Goal: Check status: Check status

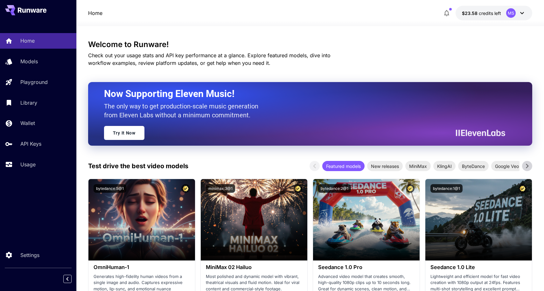
click at [520, 12] on icon at bounding box center [523, 13] width 8 height 8
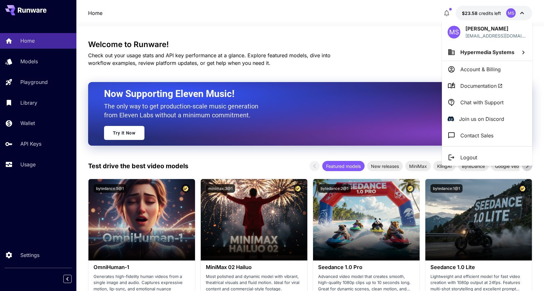
click at [418, 38] on div at bounding box center [272, 145] width 544 height 291
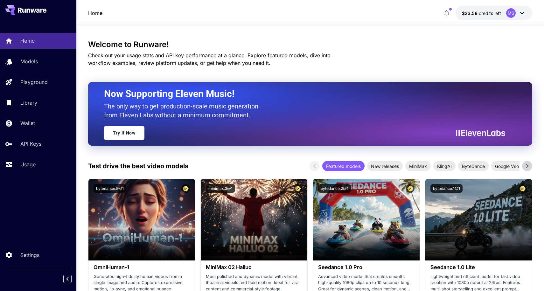
click at [524, 16] on icon at bounding box center [523, 13] width 8 height 8
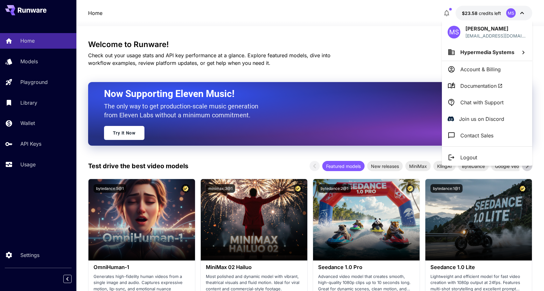
click at [408, 42] on div at bounding box center [272, 145] width 544 height 291
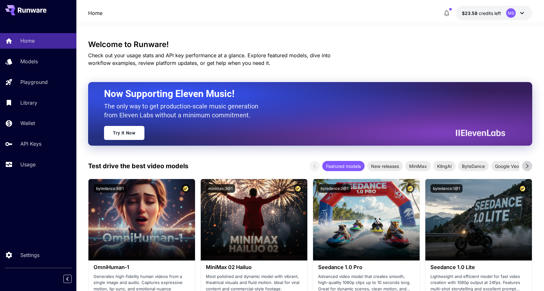
click at [513, 13] on div "MS" at bounding box center [512, 13] width 10 height 10
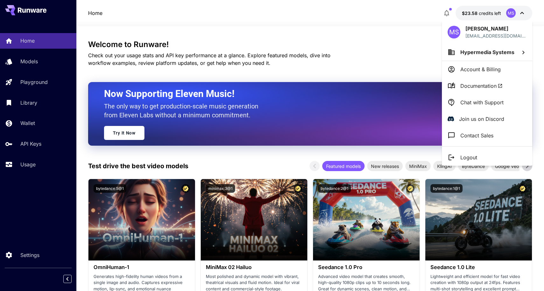
click at [349, 59] on div at bounding box center [272, 145] width 544 height 291
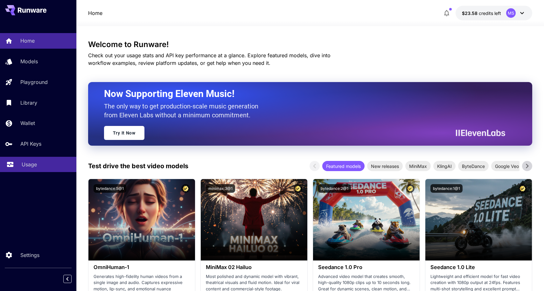
click at [24, 169] on link "Usage" at bounding box center [38, 165] width 76 height 16
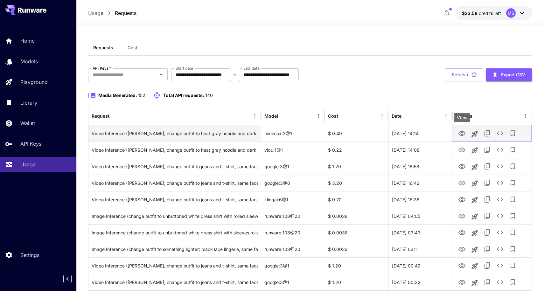
click at [463, 132] on icon "View" at bounding box center [462, 133] width 7 height 5
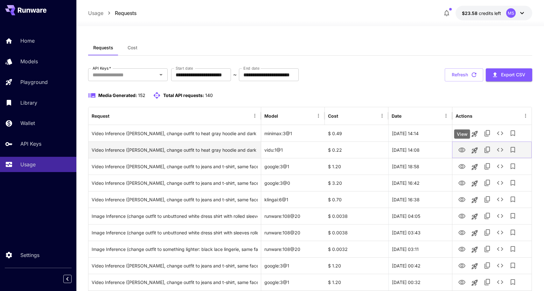
click at [464, 150] on icon "View" at bounding box center [462, 150] width 8 height 8
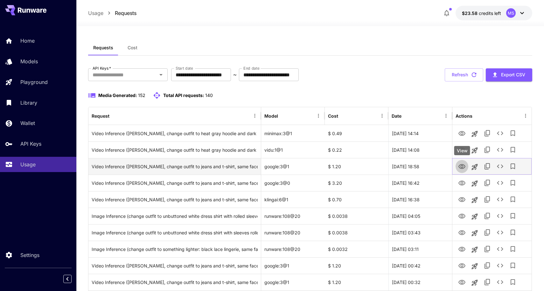
click at [461, 165] on icon "View" at bounding box center [462, 167] width 8 height 8
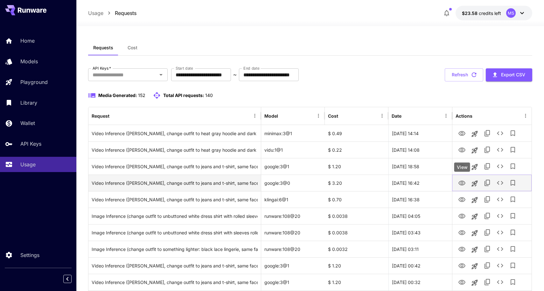
click at [463, 185] on icon "View" at bounding box center [462, 183] width 7 height 5
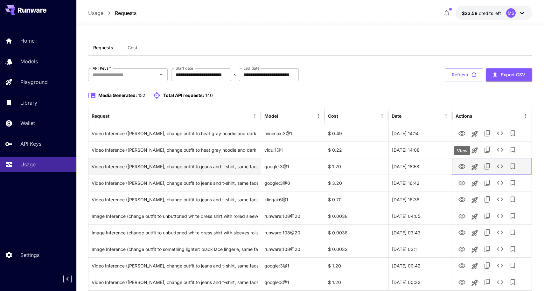
click at [463, 164] on icon "View" at bounding box center [462, 166] width 7 height 5
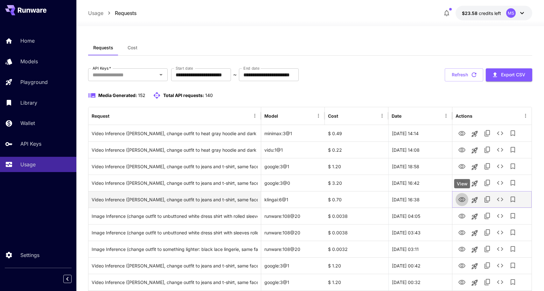
click at [462, 197] on icon "View" at bounding box center [462, 199] width 7 height 5
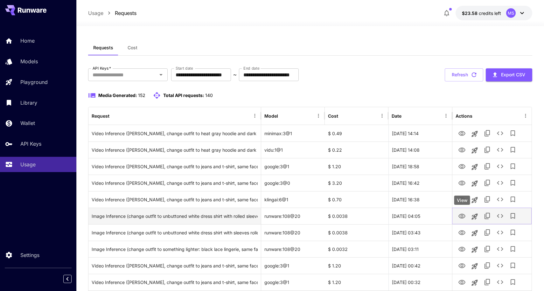
click at [463, 216] on icon "View" at bounding box center [462, 216] width 7 height 5
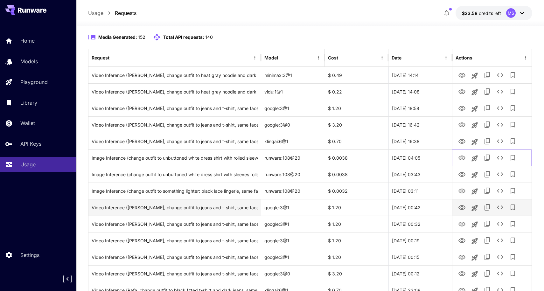
scroll to position [58, 0]
click at [461, 207] on icon "View" at bounding box center [462, 207] width 7 height 5
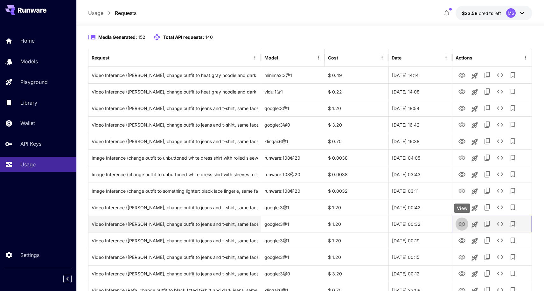
click at [462, 222] on icon "View" at bounding box center [462, 224] width 7 height 5
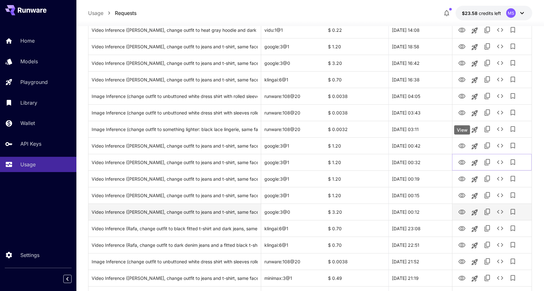
scroll to position [127, 0]
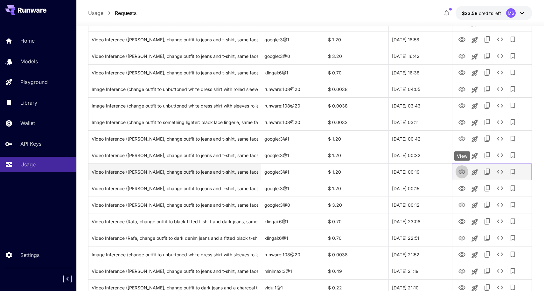
click at [464, 174] on icon "View" at bounding box center [462, 172] width 8 height 8
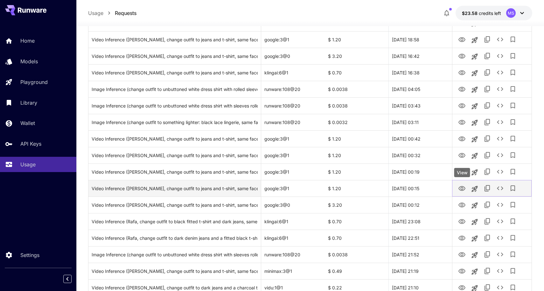
click at [462, 190] on icon "View" at bounding box center [462, 189] width 8 height 8
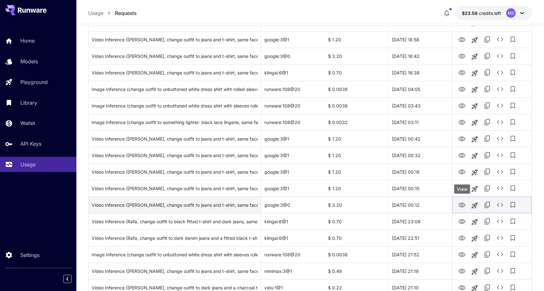
click at [463, 206] on icon "View" at bounding box center [462, 205] width 7 height 5
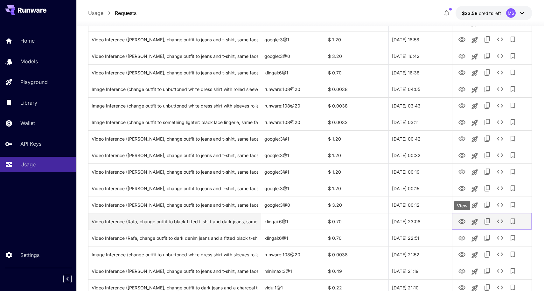
click at [463, 220] on icon "View" at bounding box center [462, 222] width 8 height 8
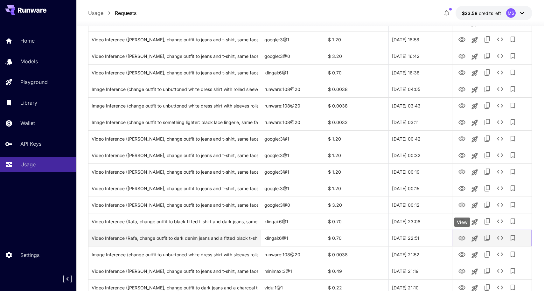
click at [464, 238] on icon "View" at bounding box center [462, 239] width 8 height 8
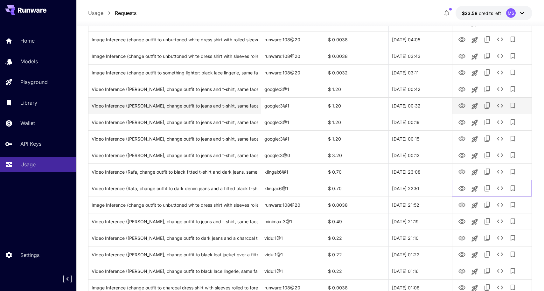
scroll to position [177, 0]
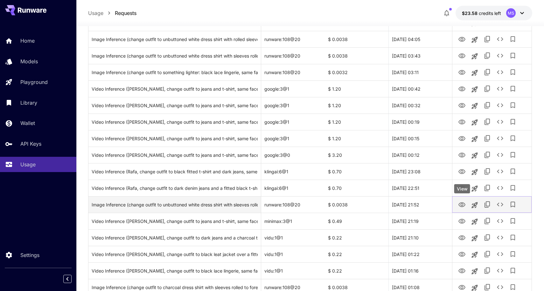
click at [464, 204] on icon "View" at bounding box center [462, 204] width 7 height 5
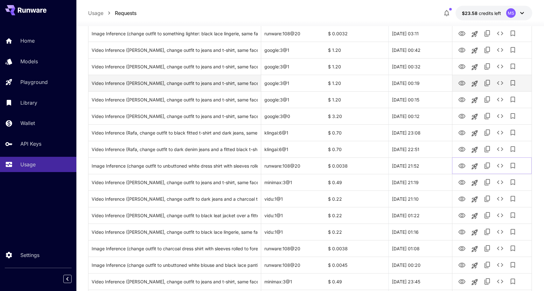
scroll to position [216, 0]
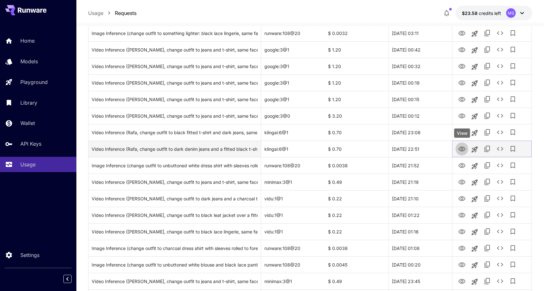
click at [461, 148] on icon "View" at bounding box center [462, 150] width 8 height 8
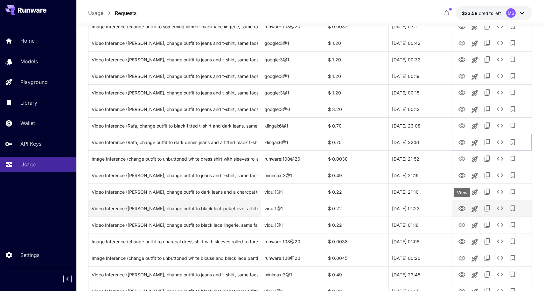
scroll to position [224, 0]
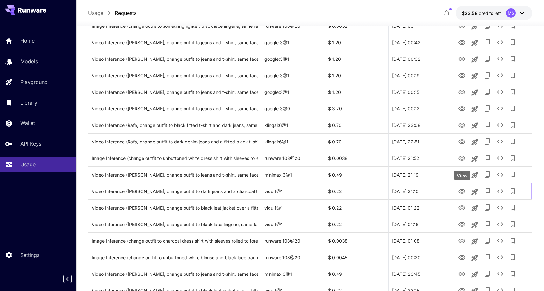
click at [462, 176] on div "View" at bounding box center [463, 175] width 16 height 9
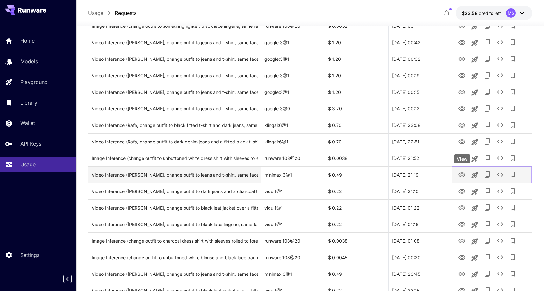
click at [464, 175] on icon "View" at bounding box center [462, 175] width 7 height 5
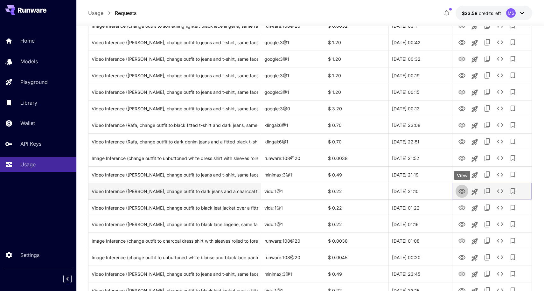
click at [462, 189] on icon "View" at bounding box center [462, 191] width 7 height 5
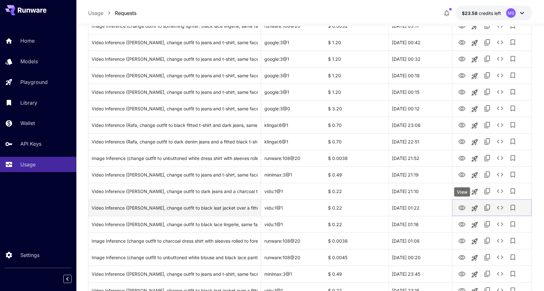
click at [464, 208] on icon "View" at bounding box center [462, 208] width 8 height 8
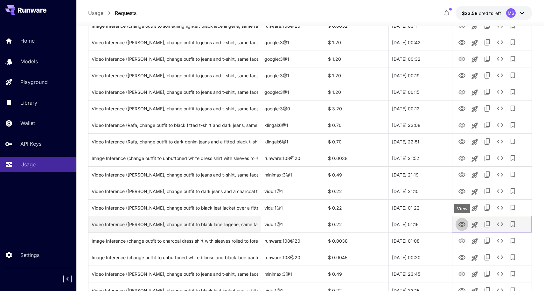
click at [463, 221] on icon "View" at bounding box center [462, 225] width 8 height 8
click at [462, 224] on icon "View" at bounding box center [462, 225] width 8 height 8
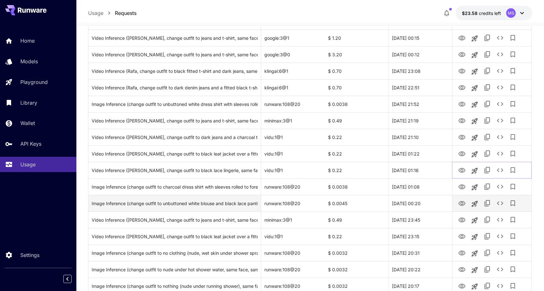
scroll to position [287, 0]
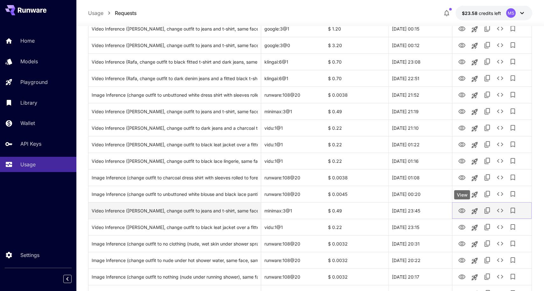
click at [464, 211] on icon "View" at bounding box center [462, 211] width 8 height 8
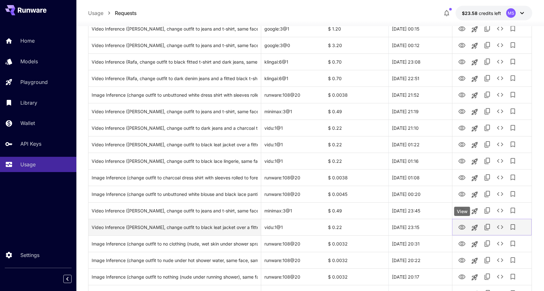
click at [463, 225] on icon "View" at bounding box center [462, 227] width 7 height 5
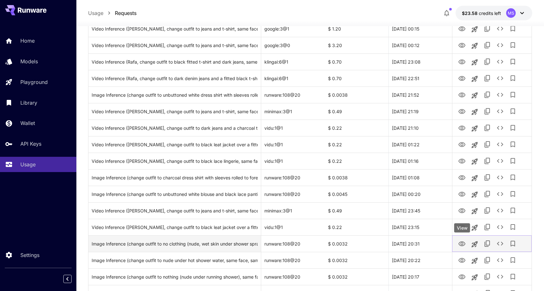
click at [462, 243] on icon "View" at bounding box center [462, 244] width 8 height 8
click at [461, 242] on icon "View" at bounding box center [462, 244] width 7 height 5
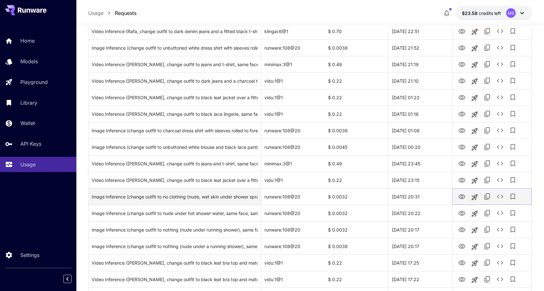
scroll to position [338, 0]
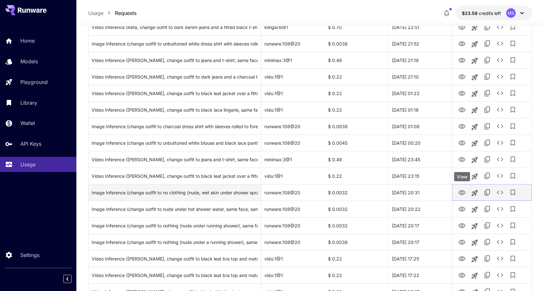
click at [460, 193] on icon "View" at bounding box center [462, 193] width 8 height 8
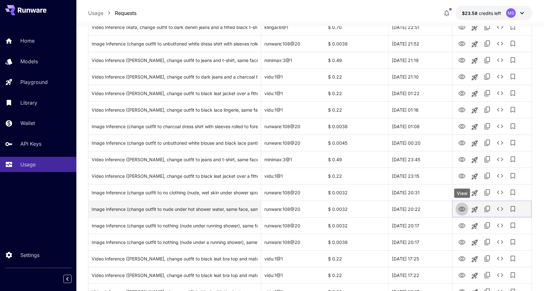
click at [462, 207] on icon "View" at bounding box center [462, 210] width 8 height 8
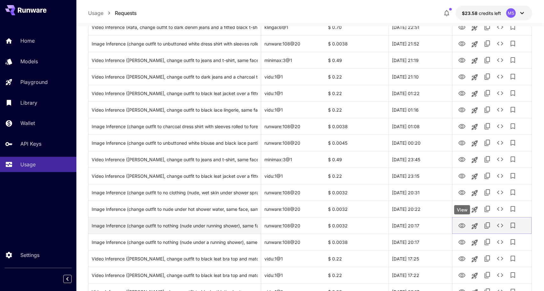
click at [462, 225] on icon "View" at bounding box center [462, 226] width 7 height 5
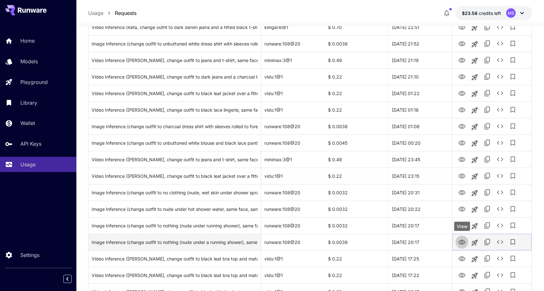
click at [461, 241] on icon "View" at bounding box center [462, 243] width 8 height 8
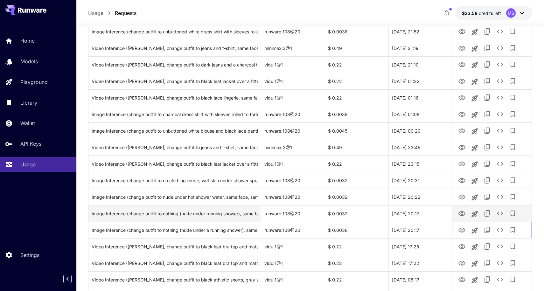
scroll to position [373, 0]
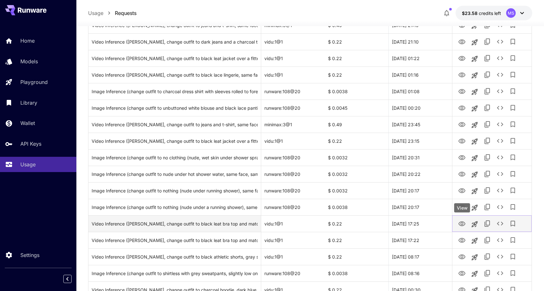
click at [462, 225] on icon "View" at bounding box center [462, 224] width 7 height 5
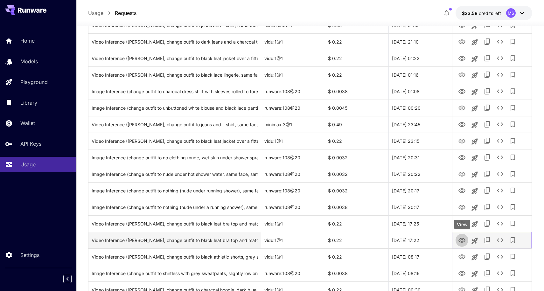
click at [461, 241] on icon "View" at bounding box center [462, 241] width 8 height 8
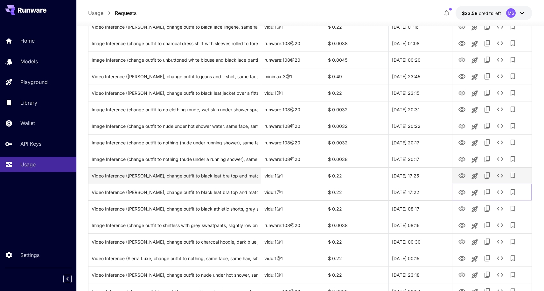
scroll to position [422, 0]
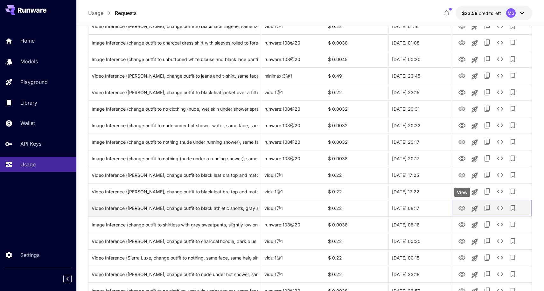
click at [461, 209] on icon "View" at bounding box center [462, 208] width 7 height 5
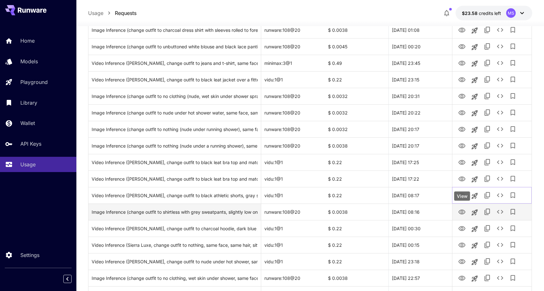
scroll to position [459, 0]
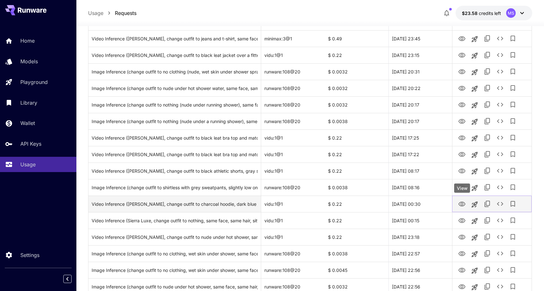
click at [462, 203] on icon "View" at bounding box center [462, 205] width 8 height 8
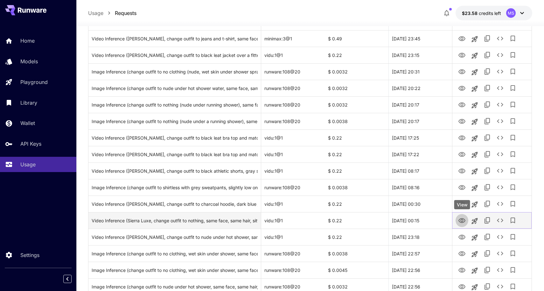
click at [463, 221] on icon "View" at bounding box center [462, 221] width 8 height 8
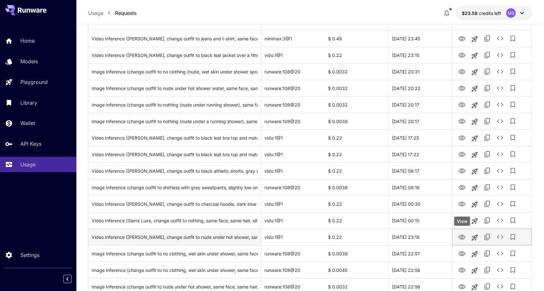
click at [463, 237] on icon "View" at bounding box center [462, 237] width 7 height 5
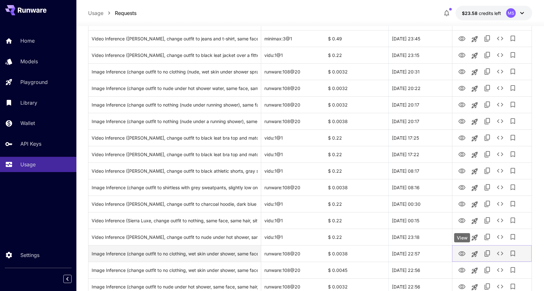
click at [464, 253] on icon "View" at bounding box center [462, 254] width 8 height 8
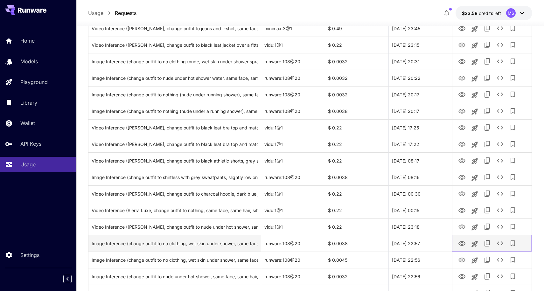
scroll to position [474, 0]
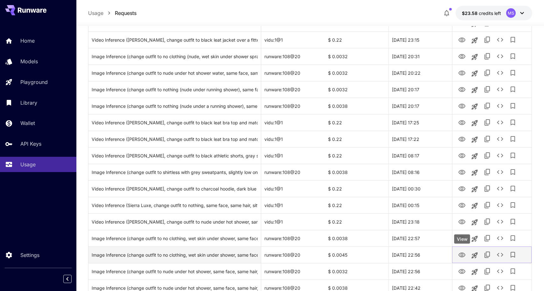
click at [463, 255] on icon "View" at bounding box center [462, 256] width 8 height 8
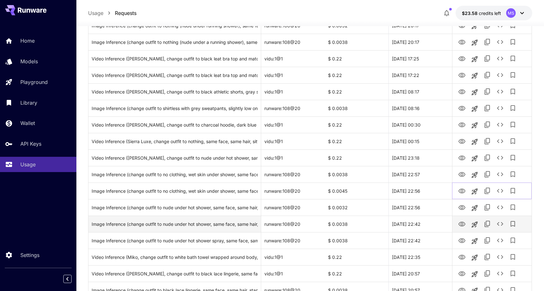
scroll to position [564, 0]
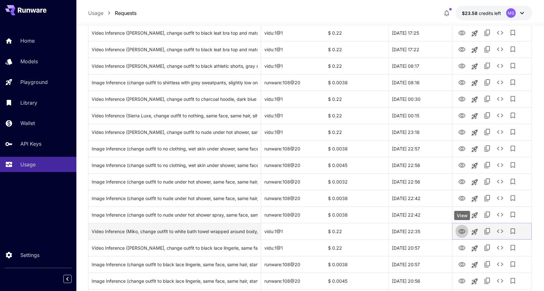
click at [462, 232] on icon "View" at bounding box center [462, 231] width 7 height 5
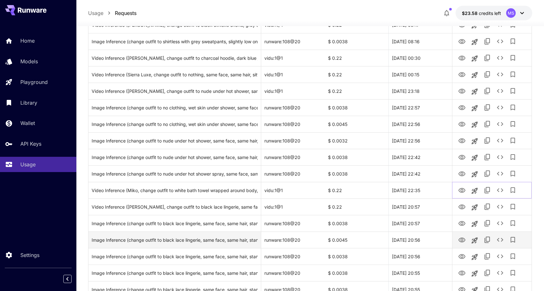
scroll to position [606, 0]
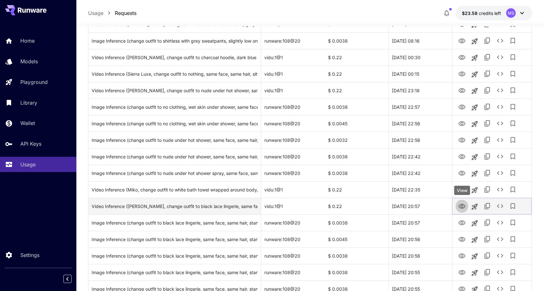
click at [462, 205] on icon "View" at bounding box center [462, 207] width 8 height 8
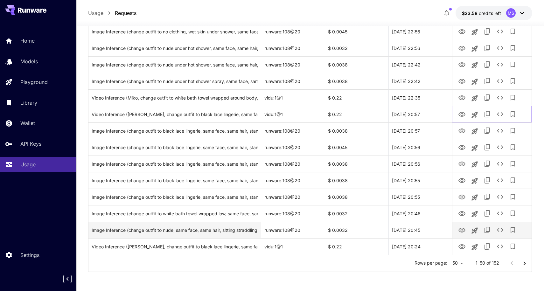
scroll to position [698, 0]
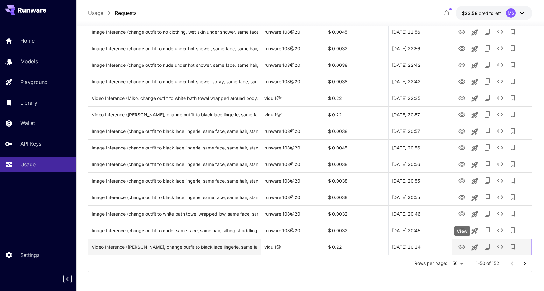
click at [464, 246] on icon "View" at bounding box center [462, 248] width 8 height 8
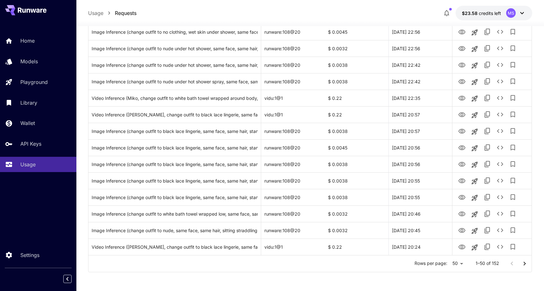
click at [524, 262] on icon "Go to next page" at bounding box center [525, 264] width 8 height 8
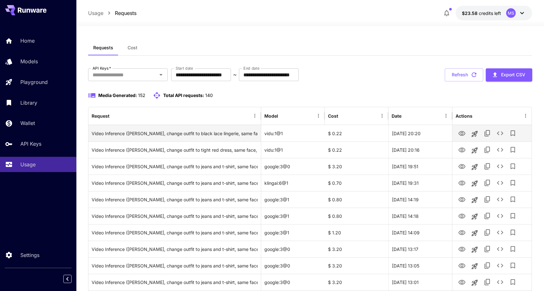
scroll to position [0, 0]
click at [464, 135] on icon "View" at bounding box center [462, 133] width 7 height 5
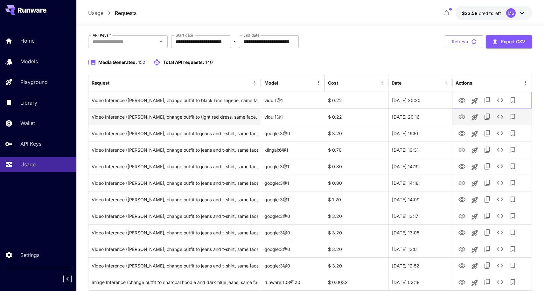
scroll to position [49, 0]
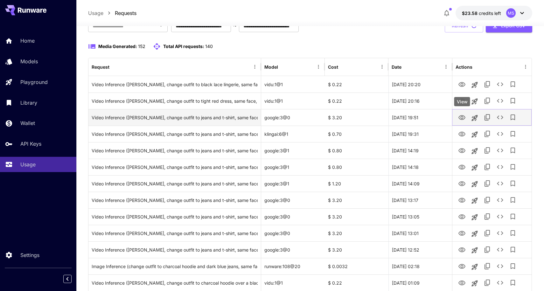
click at [461, 116] on icon "View" at bounding box center [462, 117] width 7 height 5
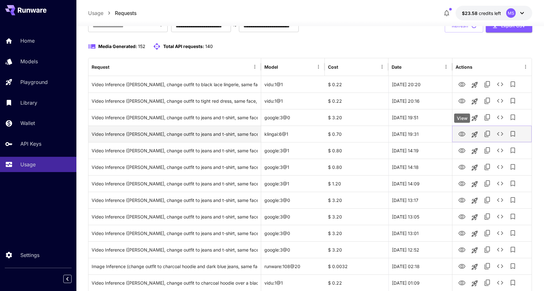
click at [463, 136] on icon "View" at bounding box center [462, 135] width 8 height 8
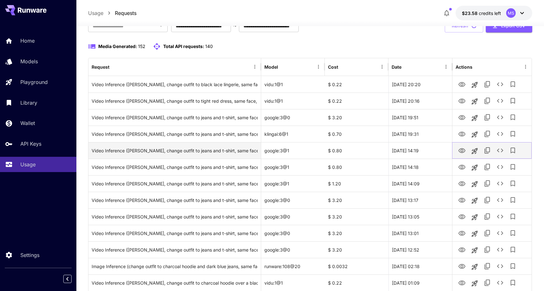
click at [462, 148] on icon "View" at bounding box center [462, 151] width 8 height 8
click at [465, 151] on icon "View" at bounding box center [462, 151] width 8 height 8
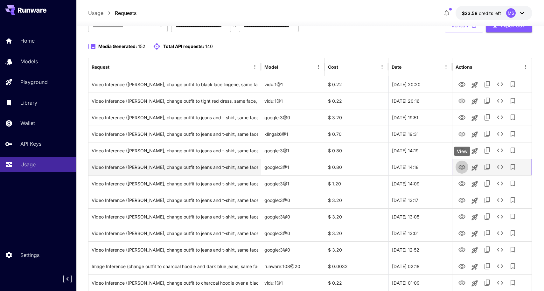
click at [462, 168] on icon "View" at bounding box center [462, 167] width 7 height 5
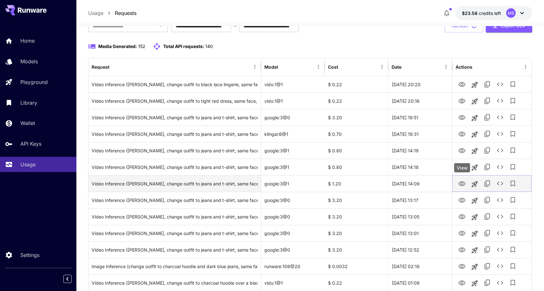
click at [462, 184] on icon "View" at bounding box center [462, 183] width 7 height 5
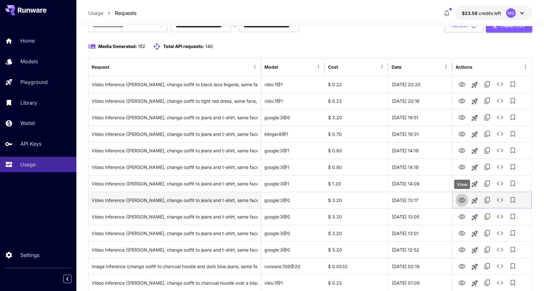
click at [463, 200] on icon "View" at bounding box center [462, 201] width 8 height 8
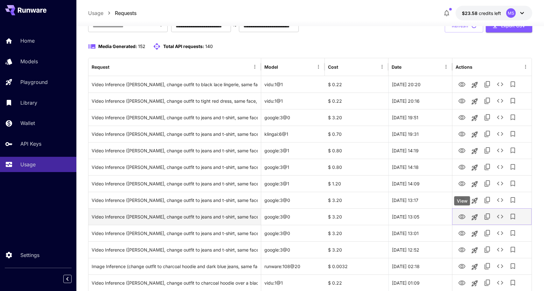
click at [464, 216] on icon "View" at bounding box center [462, 217] width 8 height 8
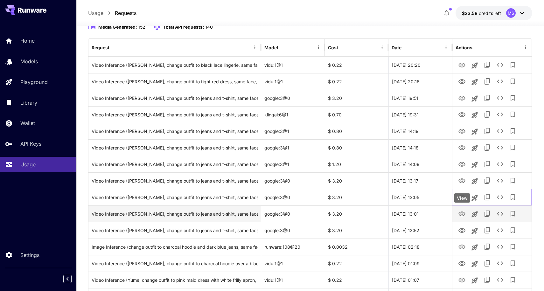
scroll to position [70, 0]
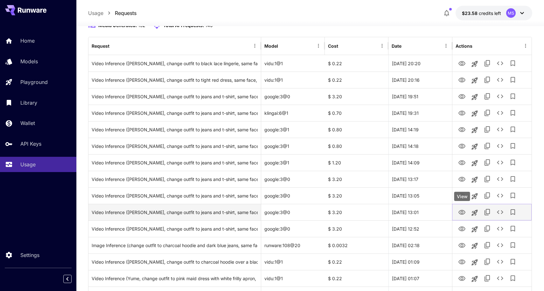
click at [461, 212] on icon "View" at bounding box center [462, 212] width 7 height 5
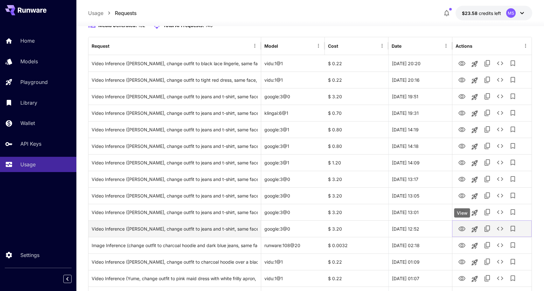
click at [462, 230] on icon "View" at bounding box center [462, 229] width 7 height 5
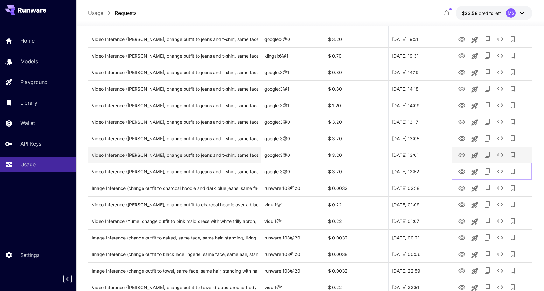
scroll to position [132, 0]
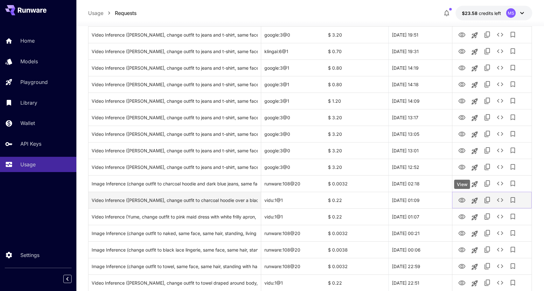
click at [462, 200] on icon "View" at bounding box center [462, 201] width 8 height 8
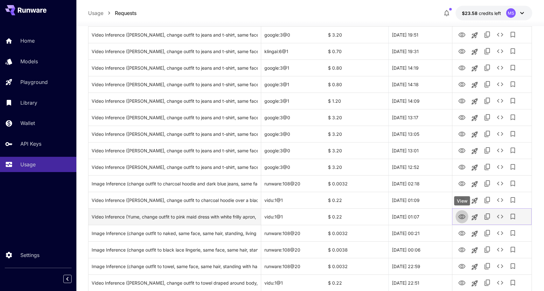
click at [462, 217] on icon "View" at bounding box center [462, 217] width 8 height 8
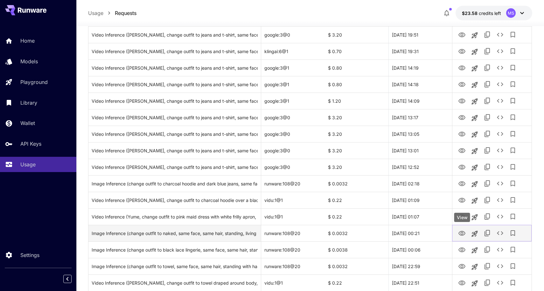
click at [460, 231] on icon "View" at bounding box center [462, 234] width 8 height 8
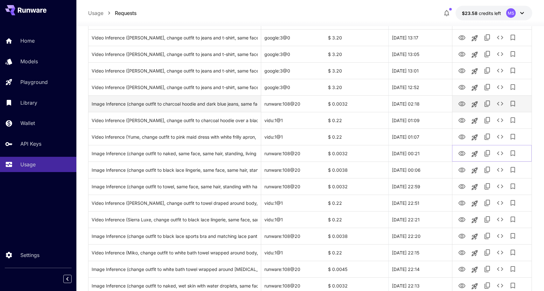
scroll to position [226, 0]
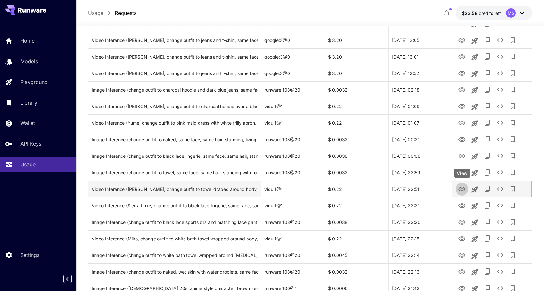
click at [464, 188] on icon "View" at bounding box center [462, 189] width 7 height 5
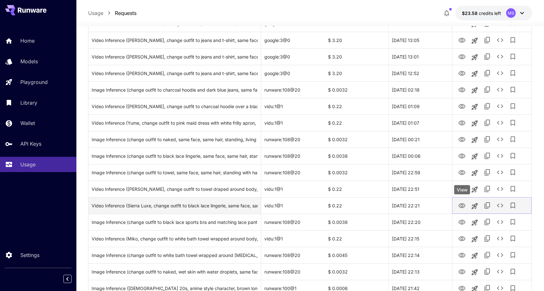
click at [465, 204] on icon "View" at bounding box center [462, 205] width 7 height 5
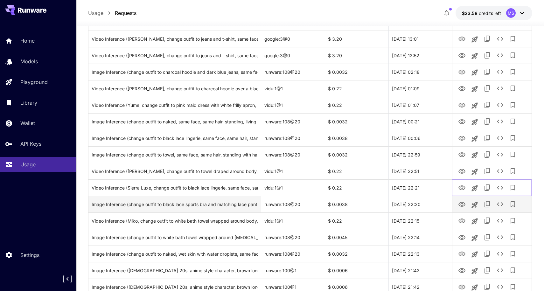
scroll to position [259, 0]
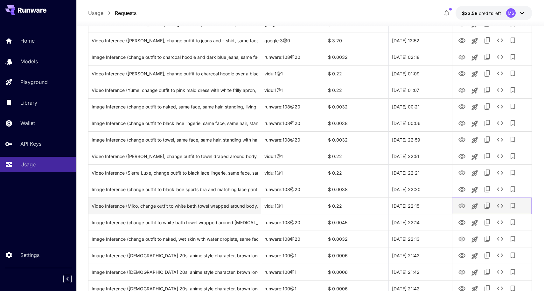
click at [465, 205] on icon "View" at bounding box center [462, 206] width 8 height 8
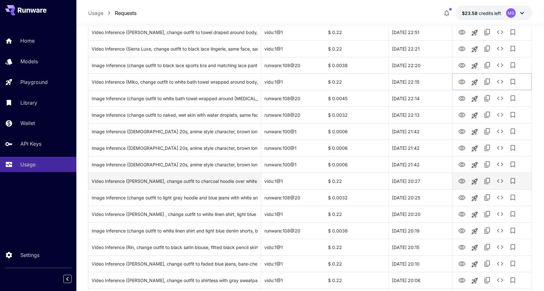
scroll to position [386, 0]
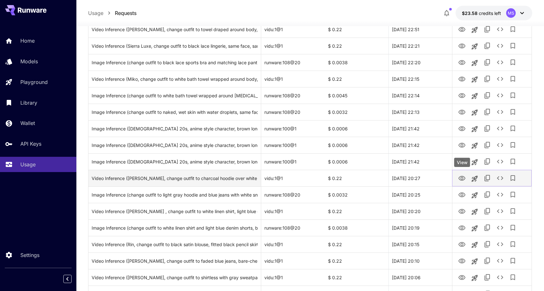
click at [461, 179] on icon "View" at bounding box center [462, 178] width 7 height 5
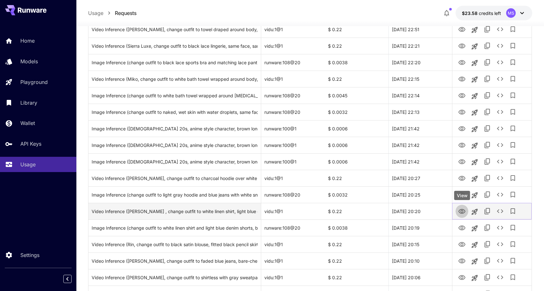
click at [463, 213] on icon "View" at bounding box center [462, 212] width 8 height 8
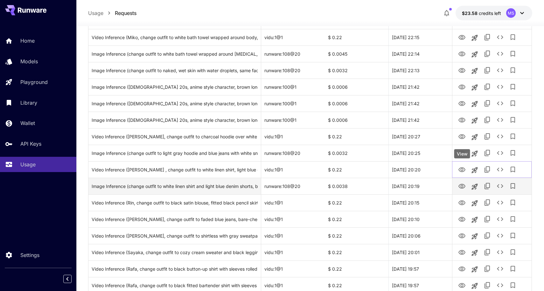
scroll to position [428, 0]
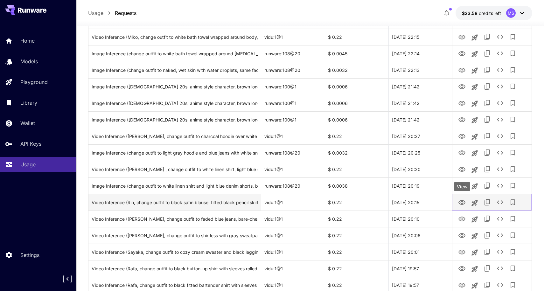
click at [463, 202] on icon "View" at bounding box center [462, 203] width 8 height 8
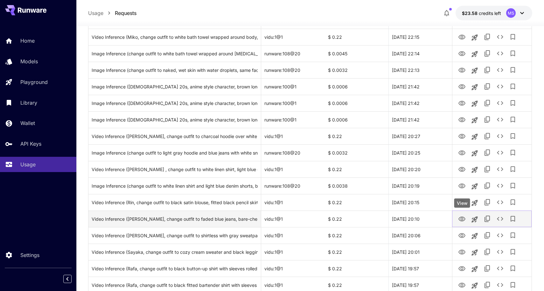
click at [461, 221] on icon "View" at bounding box center [462, 219] width 7 height 5
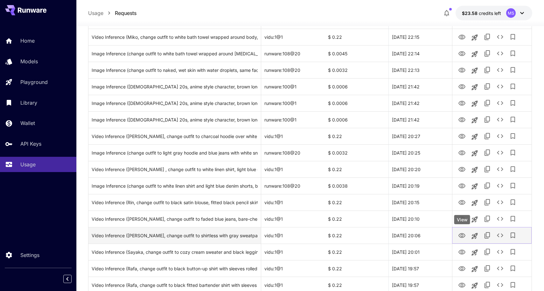
click at [463, 237] on icon "View" at bounding box center [462, 236] width 8 height 8
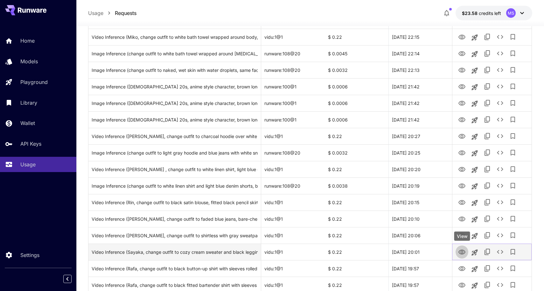
click at [461, 249] on icon "View" at bounding box center [462, 253] width 8 height 8
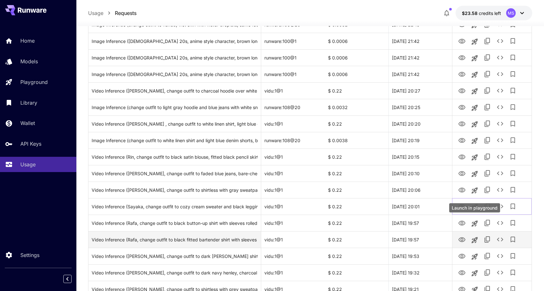
scroll to position [475, 0]
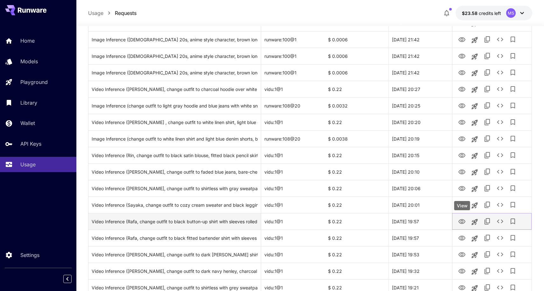
click at [463, 222] on icon "View" at bounding box center [462, 221] width 7 height 5
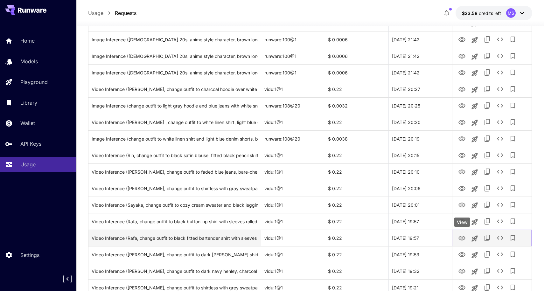
click at [462, 237] on icon "View" at bounding box center [462, 239] width 8 height 8
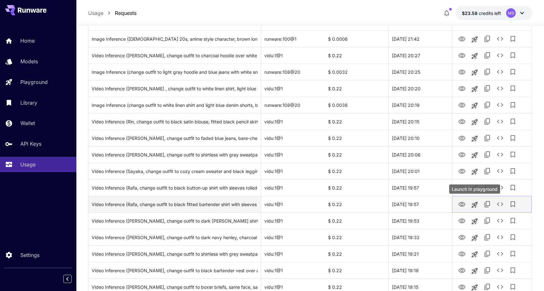
scroll to position [516, 0]
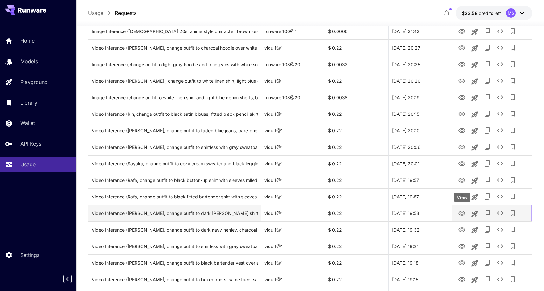
click at [461, 211] on icon "View" at bounding box center [462, 213] width 7 height 5
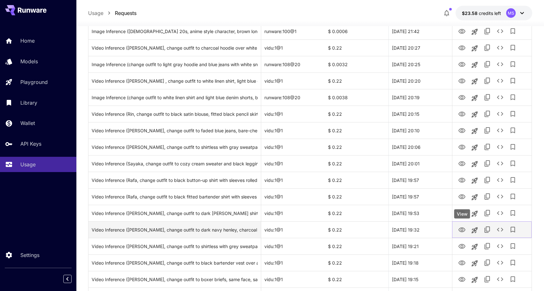
click at [462, 229] on icon "View" at bounding box center [462, 230] width 7 height 5
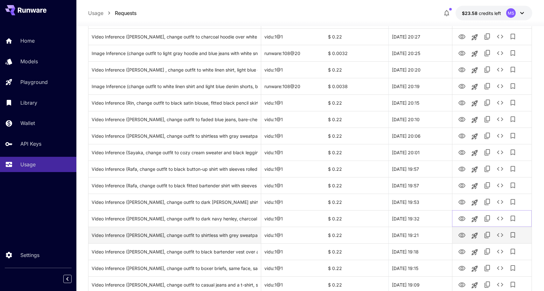
scroll to position [529, 0]
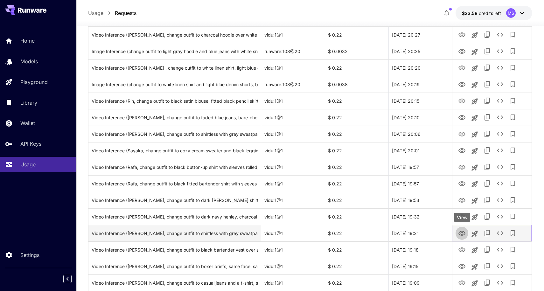
click at [464, 233] on icon "View" at bounding box center [462, 234] width 8 height 8
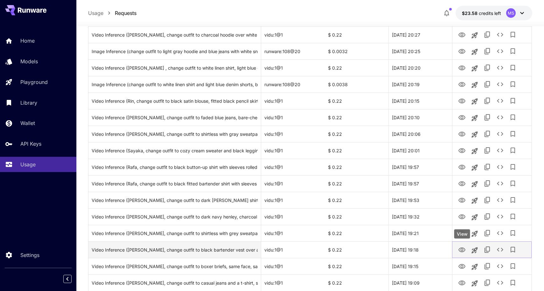
click at [463, 249] on icon "View" at bounding box center [462, 250] width 7 height 5
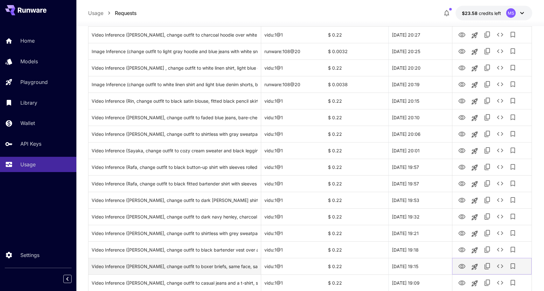
click at [464, 266] on icon "View" at bounding box center [462, 267] width 8 height 8
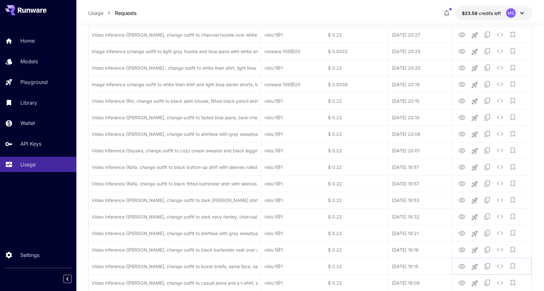
scroll to position [618, 0]
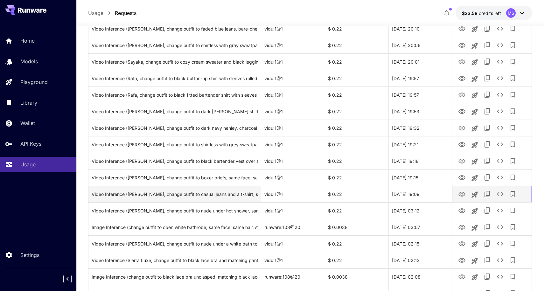
click at [462, 192] on icon "View" at bounding box center [462, 194] width 7 height 5
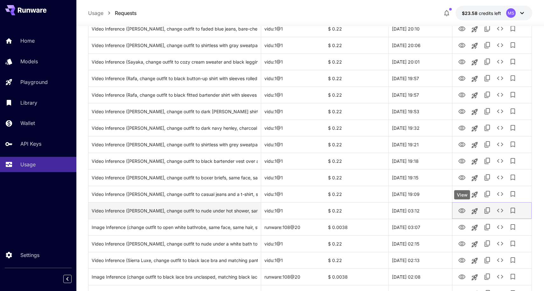
click at [462, 213] on icon "View" at bounding box center [462, 211] width 7 height 5
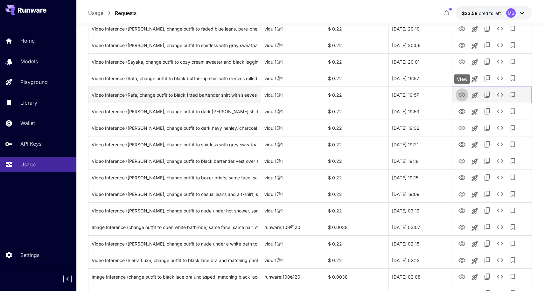
click at [463, 97] on icon "View" at bounding box center [462, 95] width 7 height 5
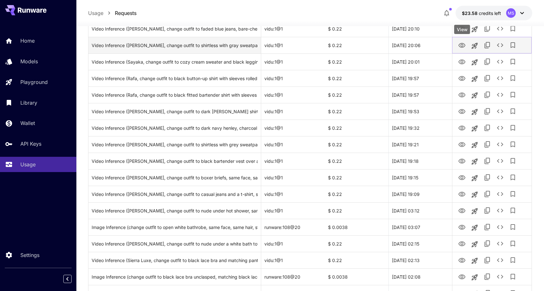
click at [461, 45] on icon "View" at bounding box center [462, 45] width 7 height 5
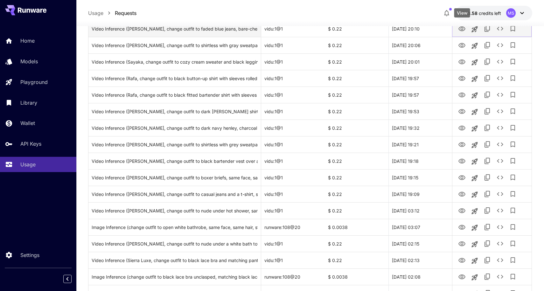
click at [462, 31] on icon "View" at bounding box center [462, 28] width 7 height 5
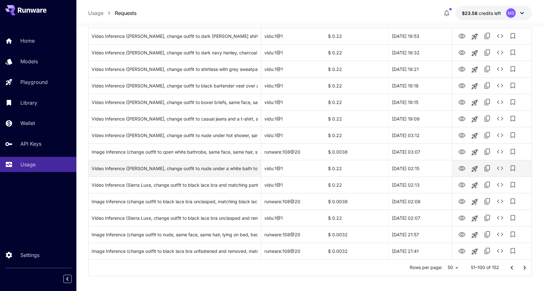
scroll to position [694, 0]
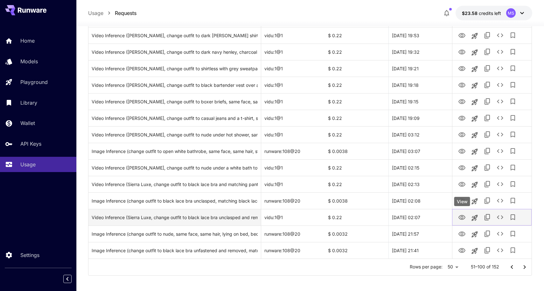
click at [462, 218] on icon "View" at bounding box center [462, 217] width 7 height 5
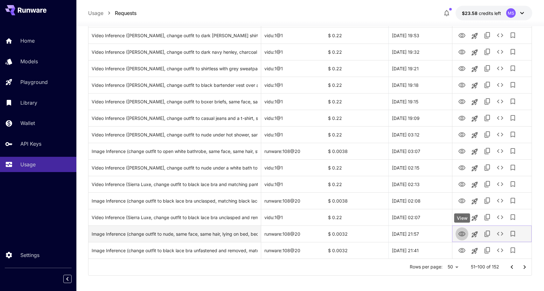
click at [465, 231] on icon "View" at bounding box center [462, 235] width 8 height 8
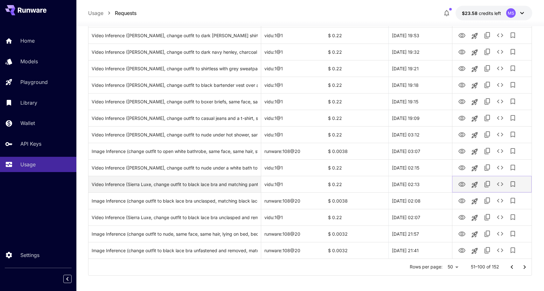
click at [462, 183] on icon "View" at bounding box center [462, 184] width 7 height 5
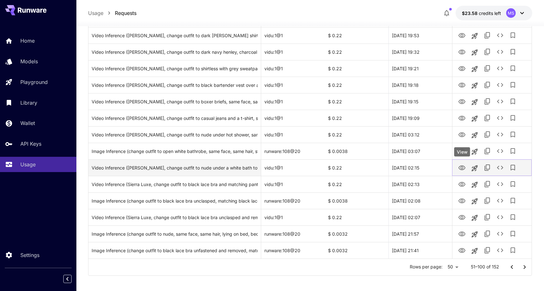
click at [461, 168] on icon "View" at bounding box center [462, 168] width 8 height 8
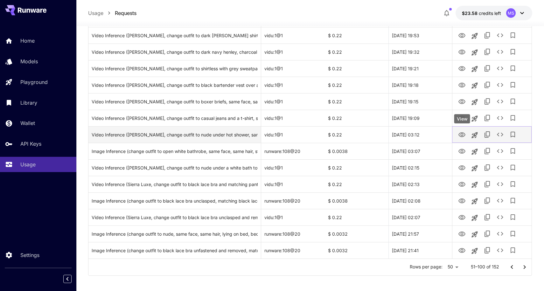
click at [463, 133] on icon "View" at bounding box center [462, 135] width 8 height 8
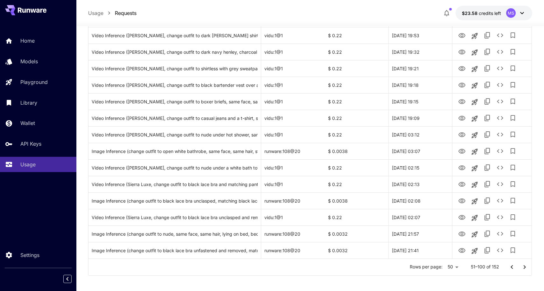
click at [525, 266] on icon "Go to next page" at bounding box center [525, 267] width 2 height 4
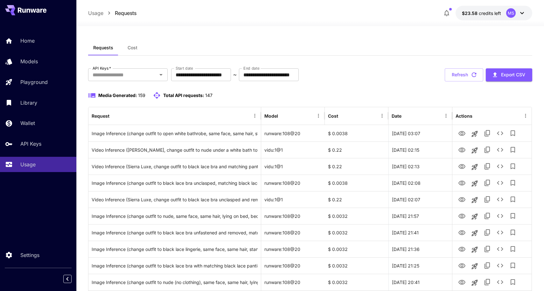
scroll to position [3, 0]
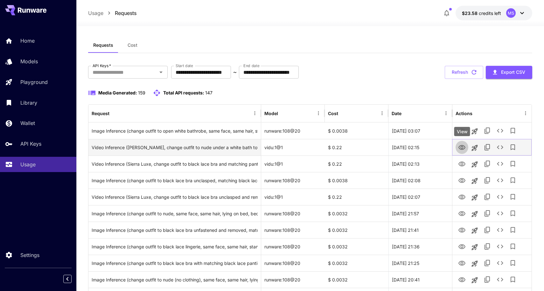
click at [465, 147] on icon "View" at bounding box center [462, 148] width 8 height 8
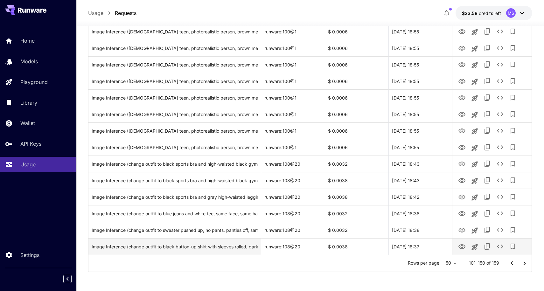
scroll to position [698, 0]
click at [509, 261] on icon "Go to previous page" at bounding box center [512, 264] width 8 height 8
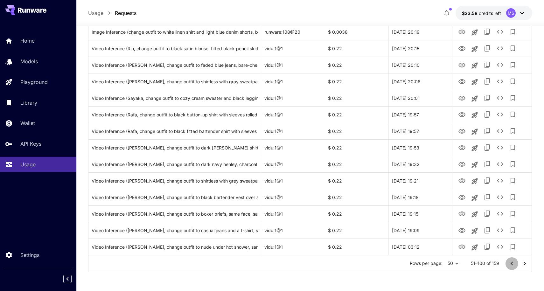
click at [509, 261] on icon "Go to previous page" at bounding box center [512, 264] width 8 height 8
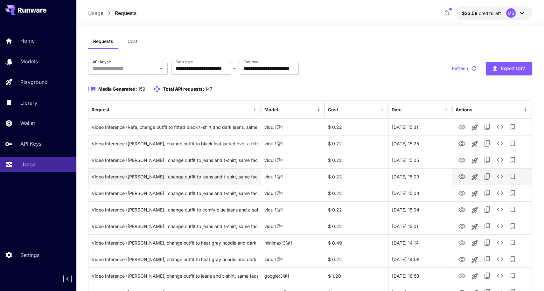
scroll to position [5, 0]
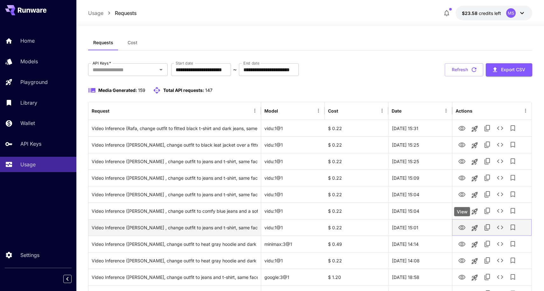
click at [462, 227] on icon "View" at bounding box center [462, 228] width 8 height 8
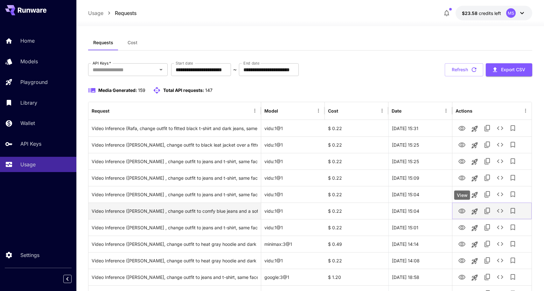
click at [463, 210] on icon "View" at bounding box center [462, 211] width 7 height 5
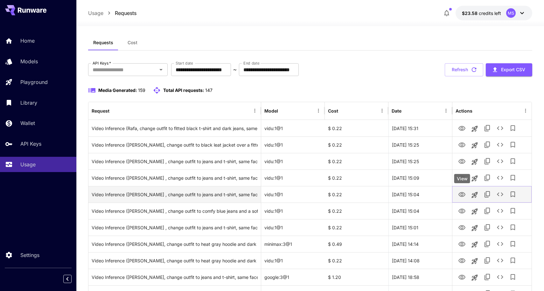
click at [462, 191] on icon "View" at bounding box center [462, 195] width 8 height 8
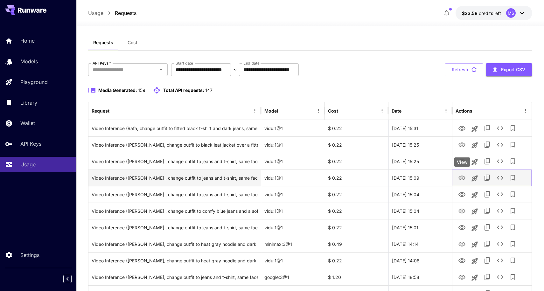
click at [463, 177] on icon "View" at bounding box center [462, 178] width 7 height 5
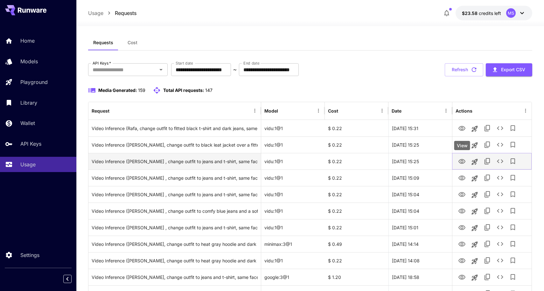
click at [463, 160] on icon "View" at bounding box center [462, 162] width 8 height 8
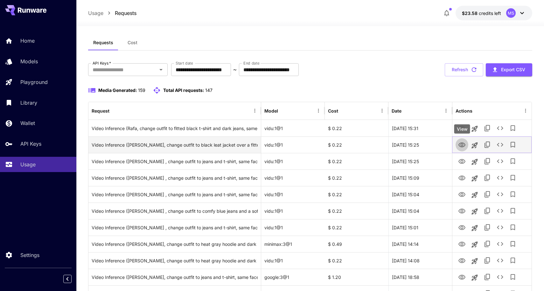
click at [460, 146] on icon "View" at bounding box center [462, 145] width 7 height 5
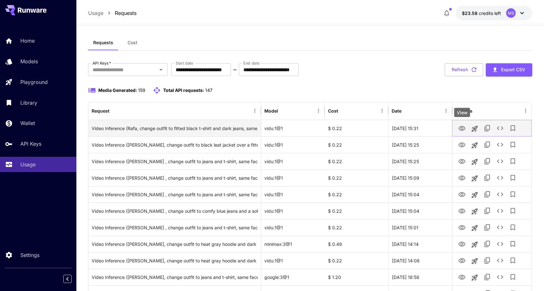
click at [460, 130] on icon "View" at bounding box center [462, 129] width 8 height 8
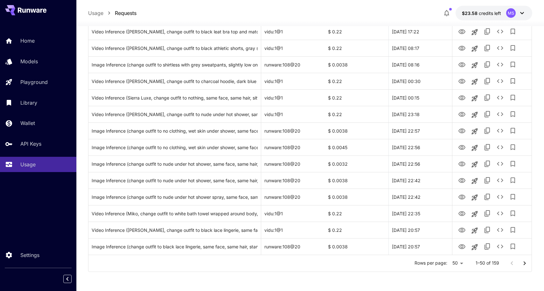
scroll to position [698, 0]
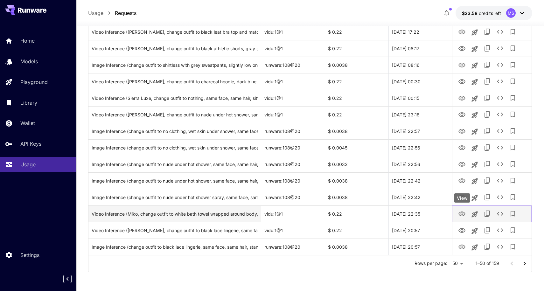
click at [465, 217] on icon "View" at bounding box center [462, 214] width 8 height 8
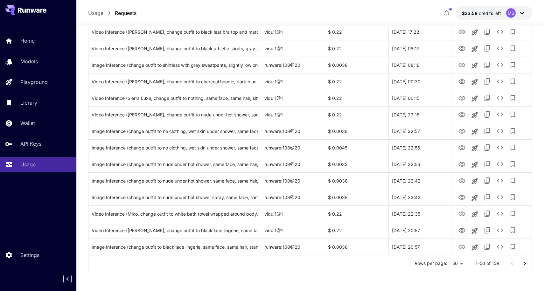
click at [526, 262] on icon "Go to next page" at bounding box center [525, 264] width 8 height 8
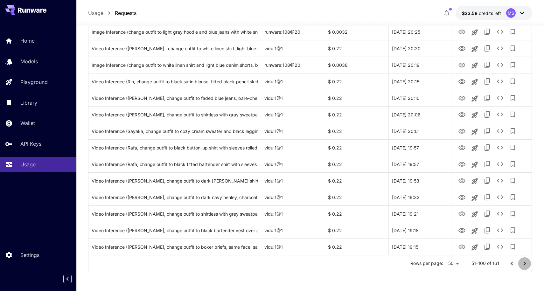
click at [526, 262] on icon "Go to next page" at bounding box center [525, 264] width 8 height 8
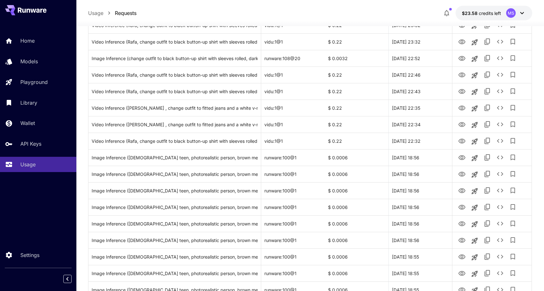
scroll to position [487, 0]
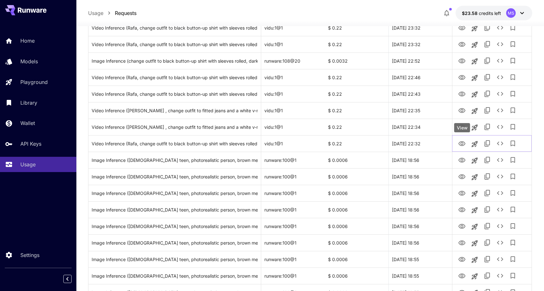
click at [464, 126] on div "View" at bounding box center [463, 127] width 16 height 9
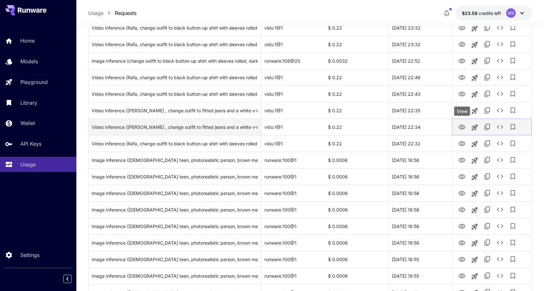
click at [460, 125] on icon "View" at bounding box center [462, 127] width 7 height 5
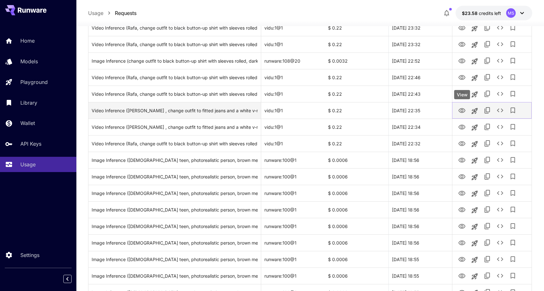
click at [463, 108] on icon "View" at bounding box center [462, 110] width 7 height 5
click at [463, 109] on icon "View" at bounding box center [462, 111] width 8 height 8
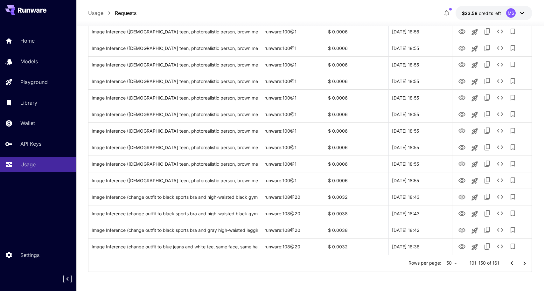
scroll to position [698, 0]
click at [525, 265] on icon "Go to next page" at bounding box center [525, 264] width 8 height 8
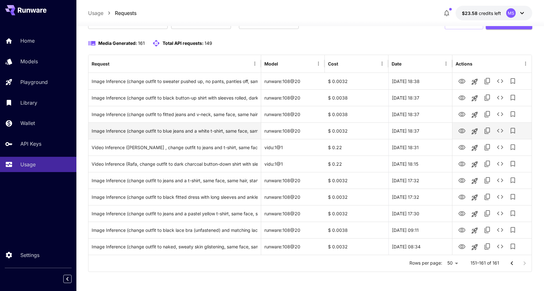
scroll to position [52, 0]
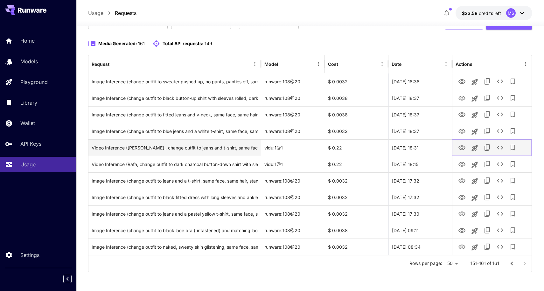
click at [462, 146] on icon "View" at bounding box center [462, 148] width 7 height 5
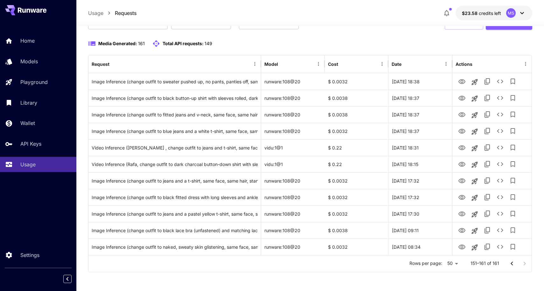
click at [508, 263] on icon "Go to previous page" at bounding box center [512, 264] width 8 height 8
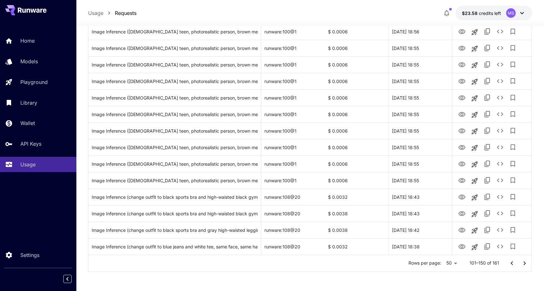
scroll to position [698, 0]
click at [513, 263] on icon "Go to previous page" at bounding box center [512, 264] width 8 height 8
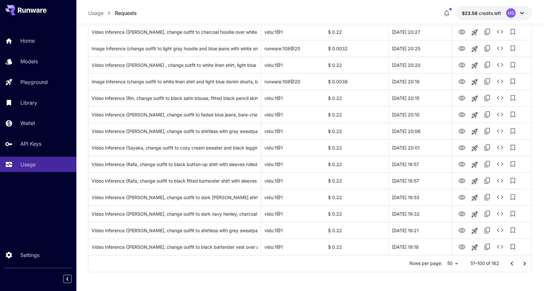
click at [510, 264] on icon "Go to previous page" at bounding box center [512, 264] width 8 height 8
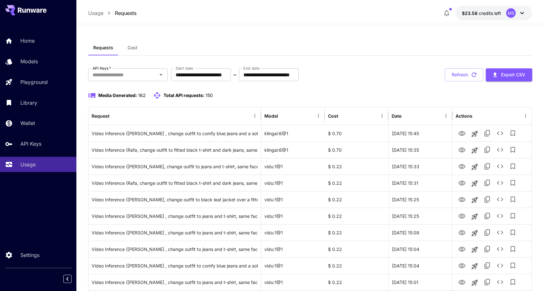
scroll to position [0, 0]
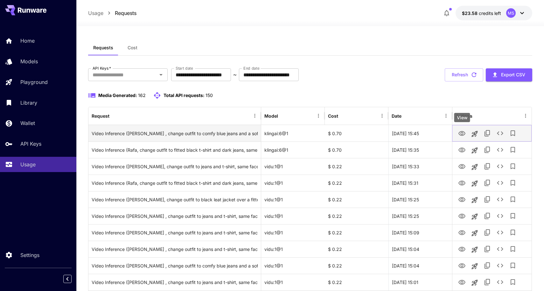
click at [462, 133] on icon "View" at bounding box center [462, 134] width 8 height 8
click at [461, 135] on icon "View" at bounding box center [462, 133] width 7 height 5
click at [464, 134] on icon "View" at bounding box center [462, 134] width 8 height 8
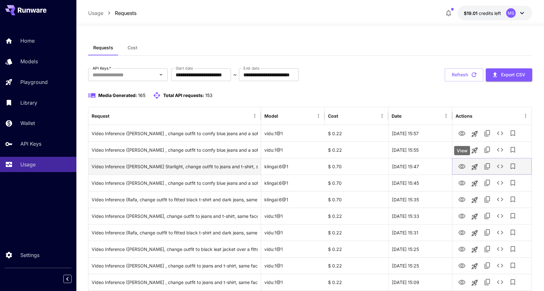
click at [466, 165] on icon "View" at bounding box center [462, 167] width 8 height 8
